Goal: Task Accomplishment & Management: Manage account settings

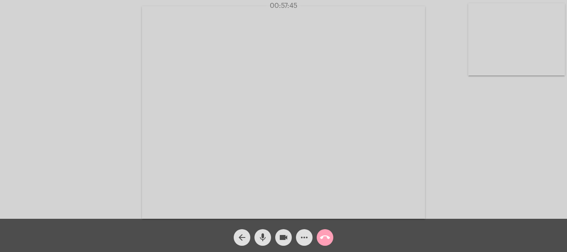
click at [323, 238] on mat-icon "call_end" at bounding box center [325, 237] width 10 height 10
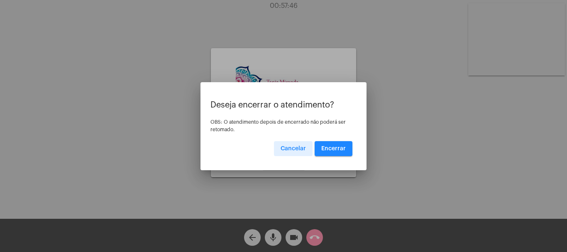
click at [338, 149] on span "Encerrar" at bounding box center [333, 149] width 24 height 6
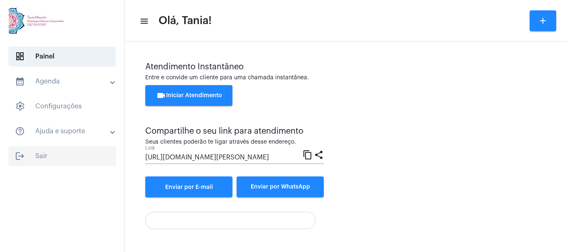
click at [37, 156] on span "logout Sair" at bounding box center [62, 156] width 108 height 20
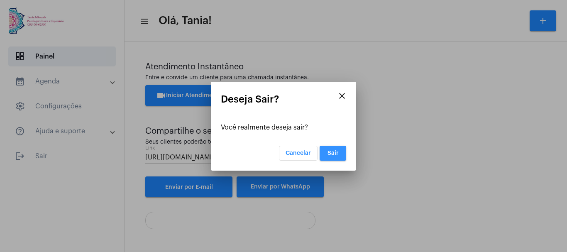
click at [336, 156] on span "Sair" at bounding box center [332, 153] width 11 height 6
